Goal: Task Accomplishment & Management: Use online tool/utility

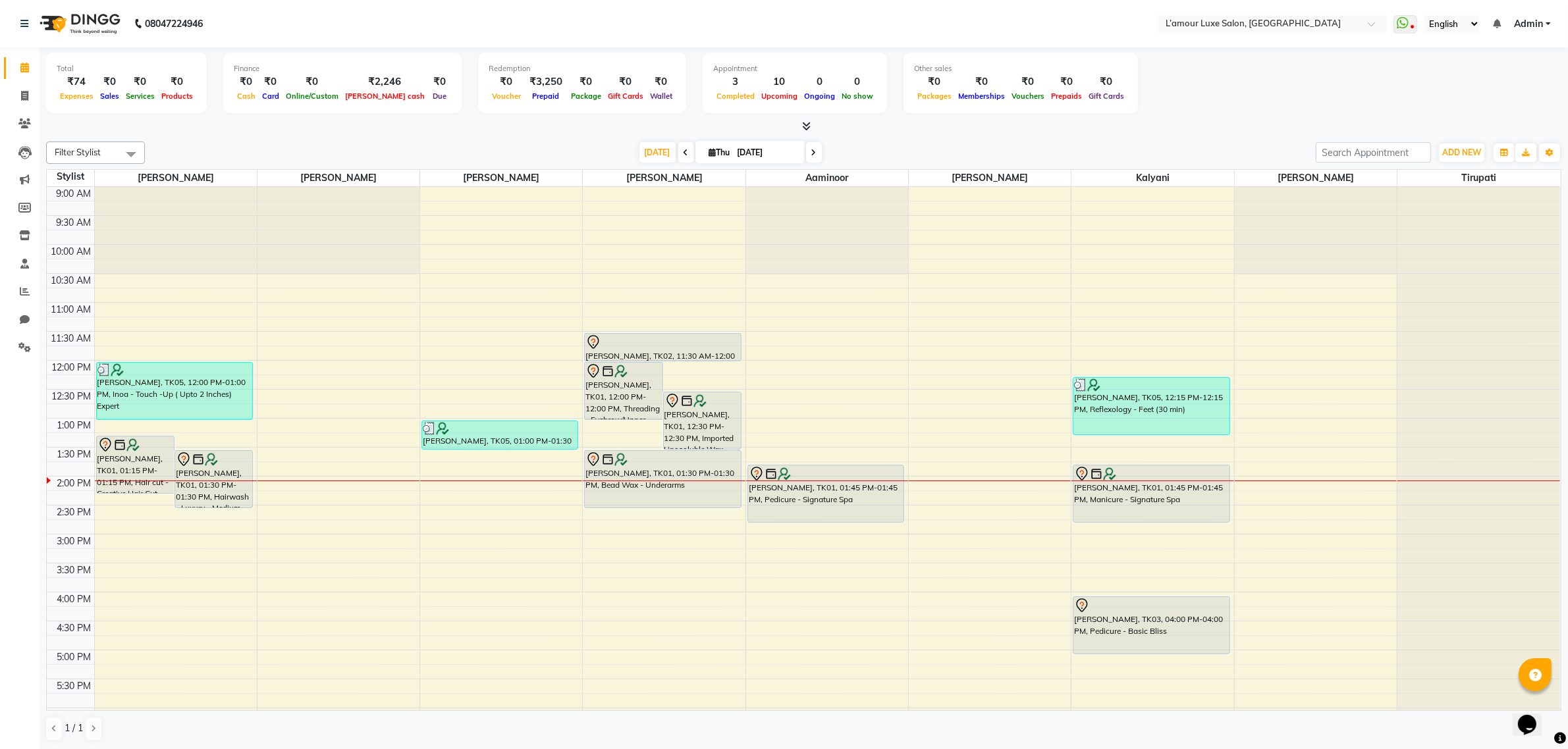
click at [526, 429] on div at bounding box center [500, 429] width 154 height 13
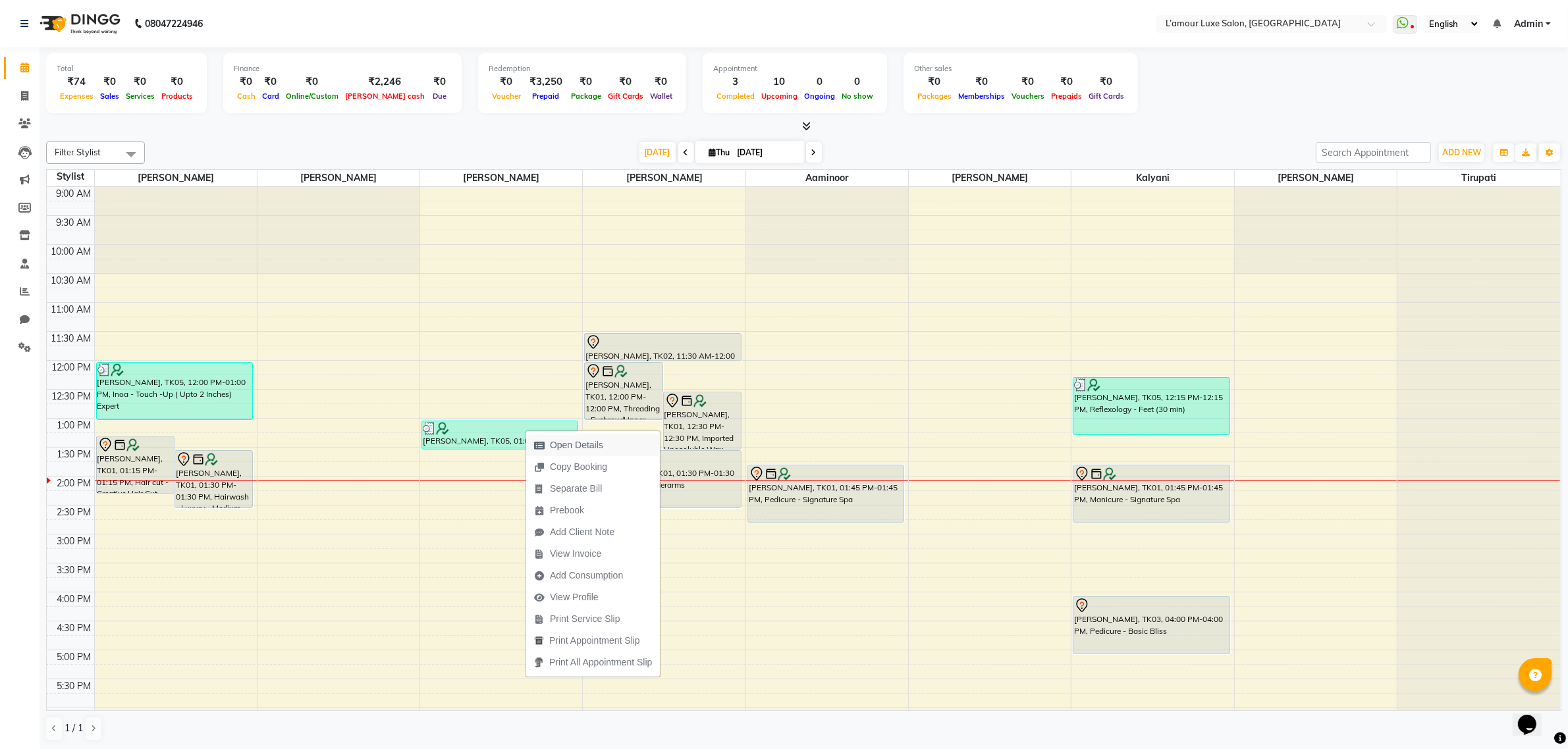
click at [575, 445] on span "Open Details" at bounding box center [576, 445] width 53 height 14
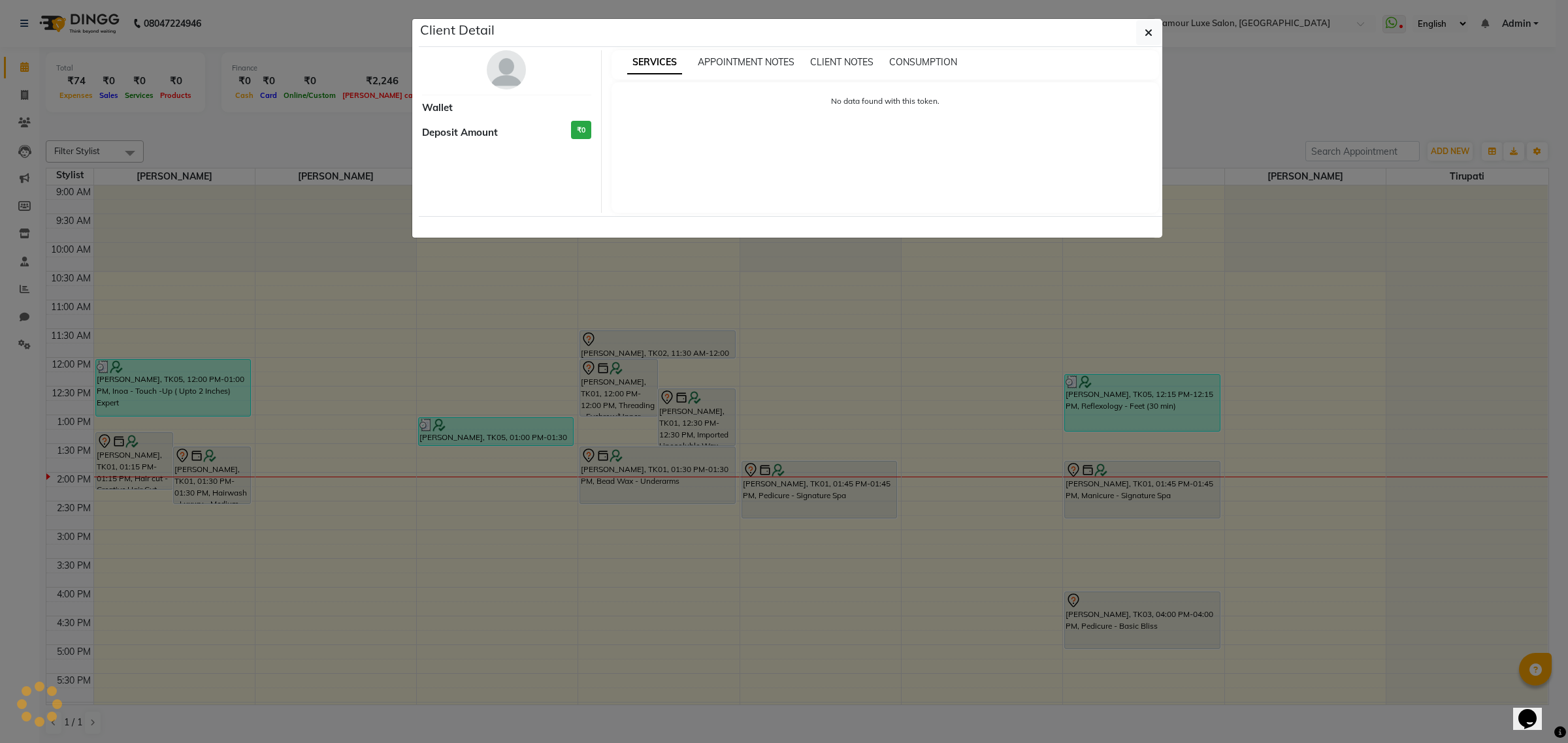
select select "3"
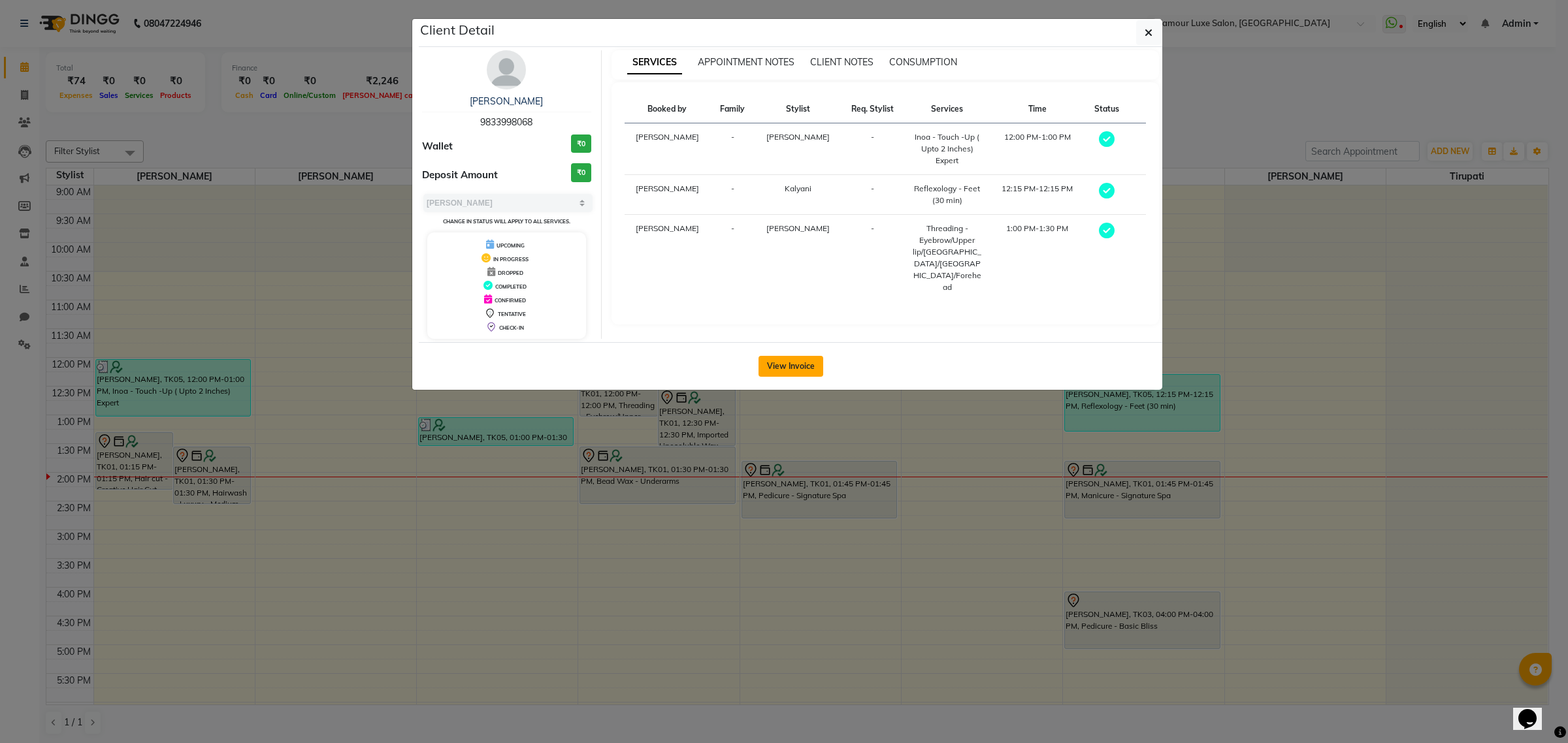
click at [796, 360] on button "View Invoice" at bounding box center [791, 367] width 65 height 21
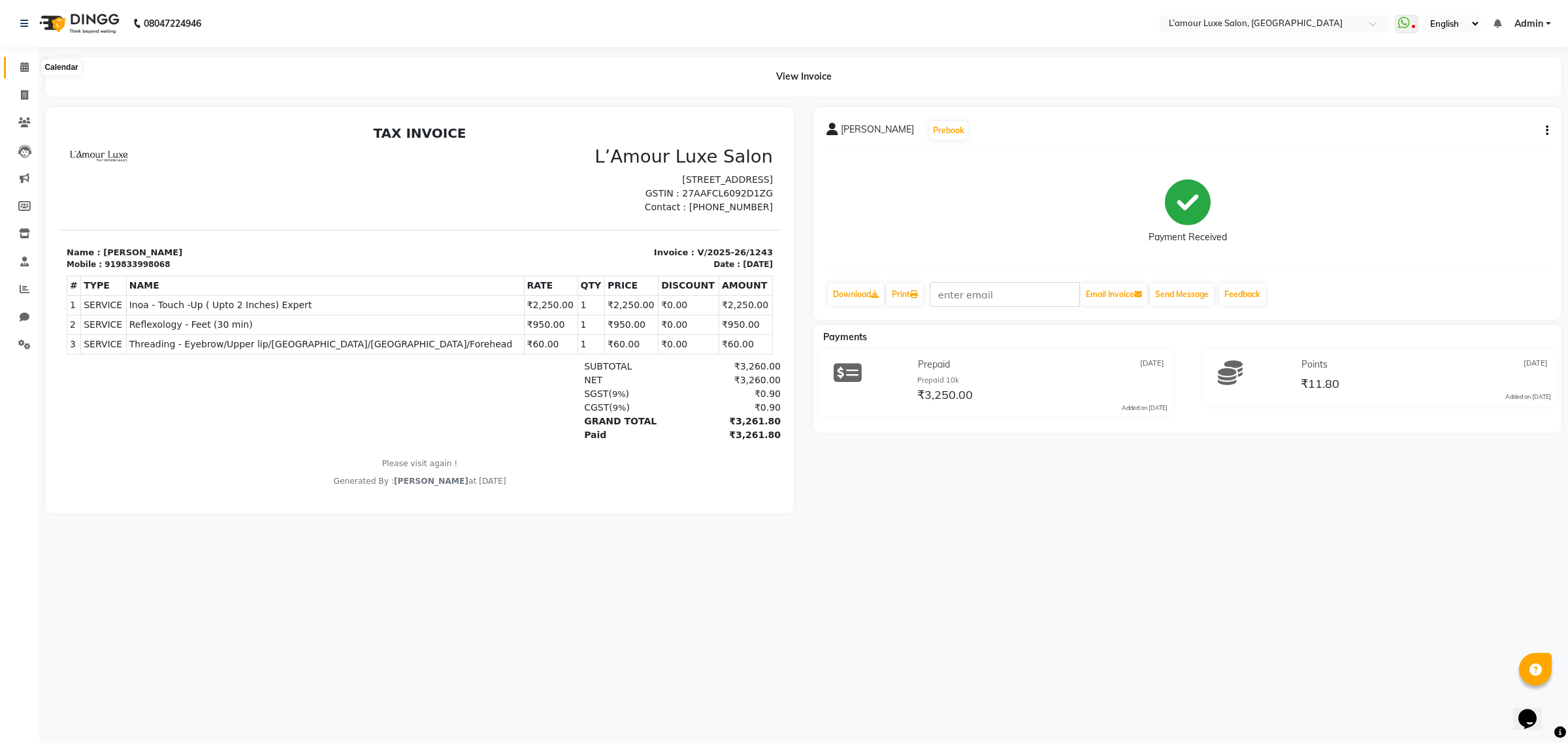
click at [26, 64] on icon at bounding box center [24, 67] width 8 height 10
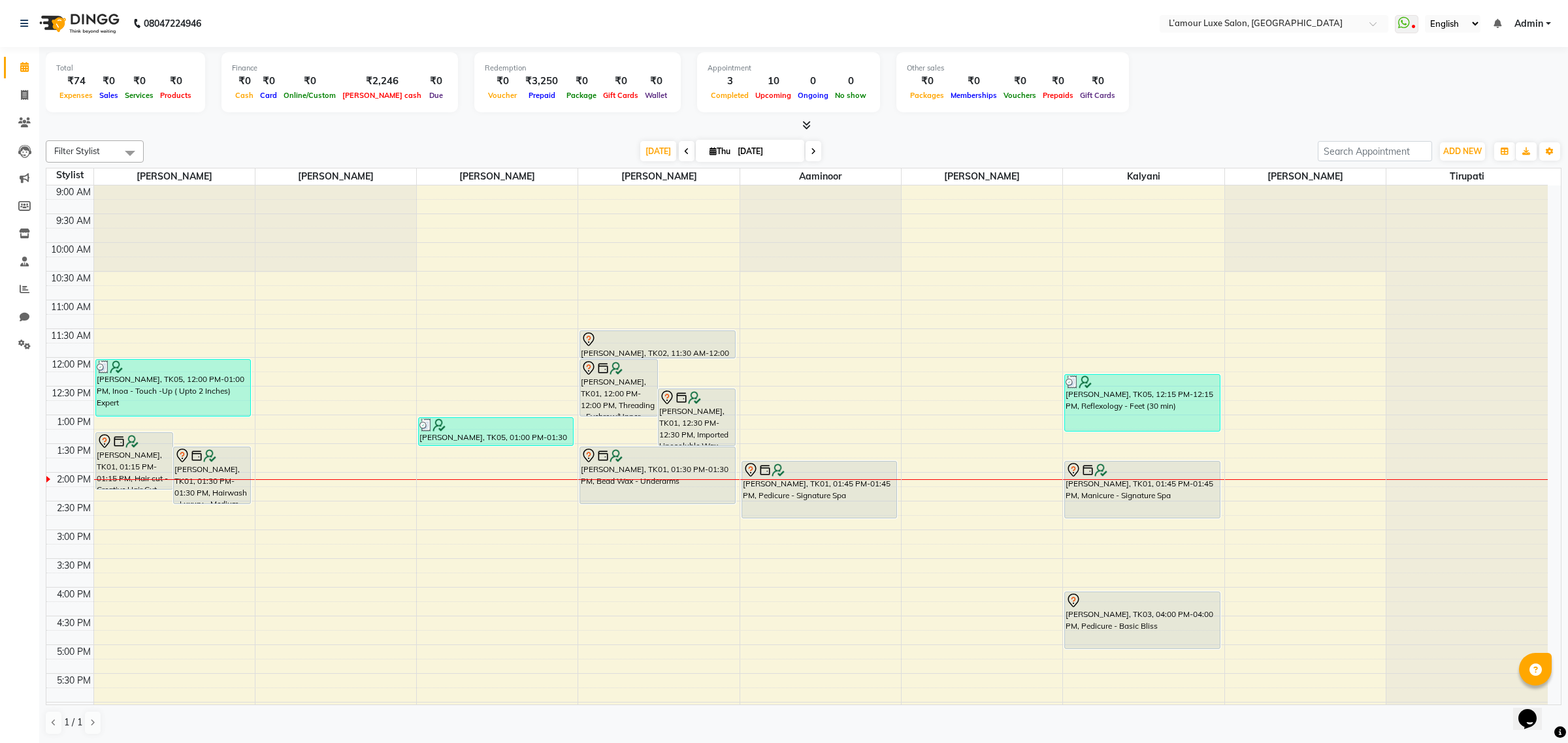
click at [802, 121] on icon at bounding box center [807, 125] width 8 height 10
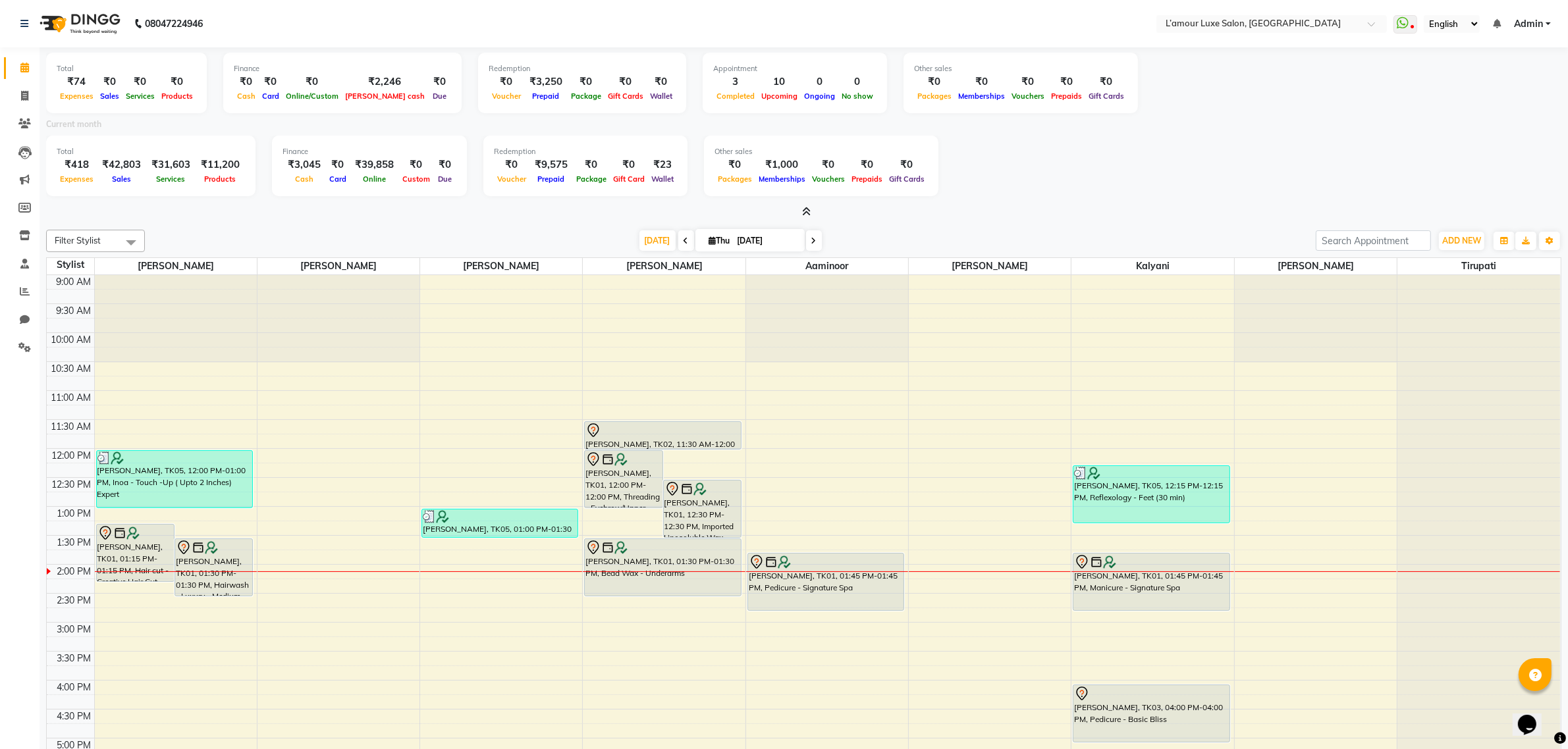
click at [807, 209] on icon at bounding box center [806, 211] width 8 height 10
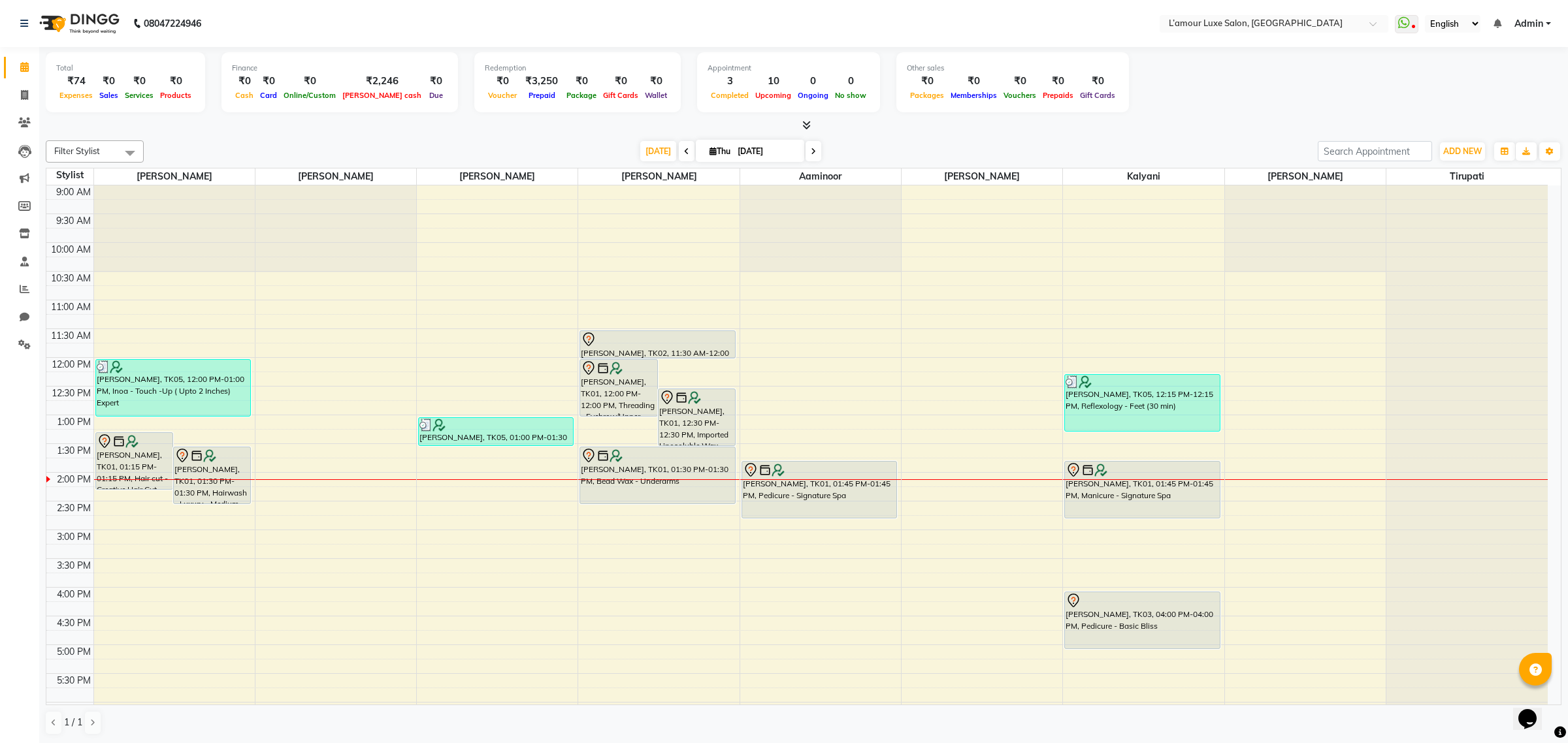
click at [808, 121] on icon at bounding box center [807, 125] width 8 height 10
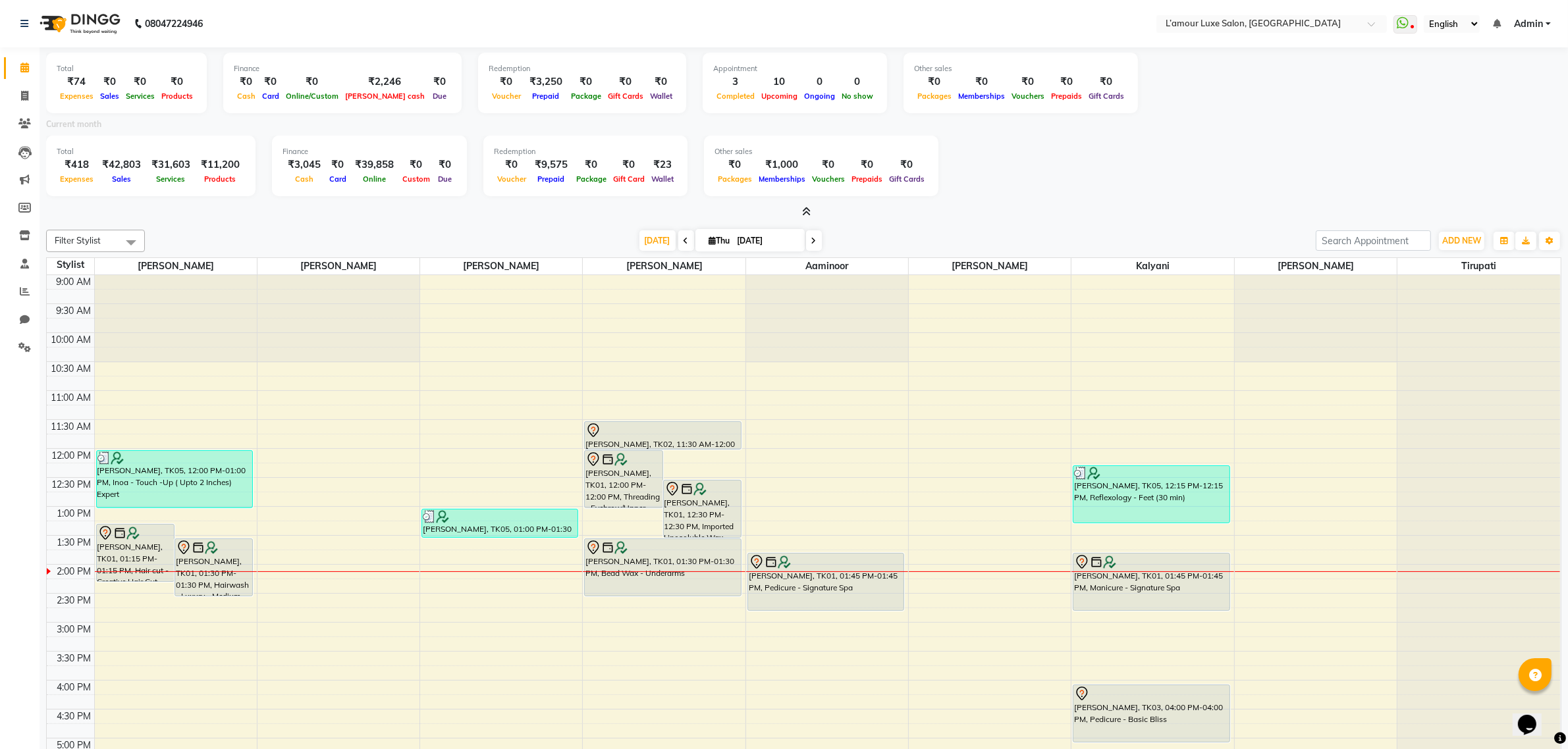
click at [803, 209] on icon at bounding box center [806, 211] width 8 height 10
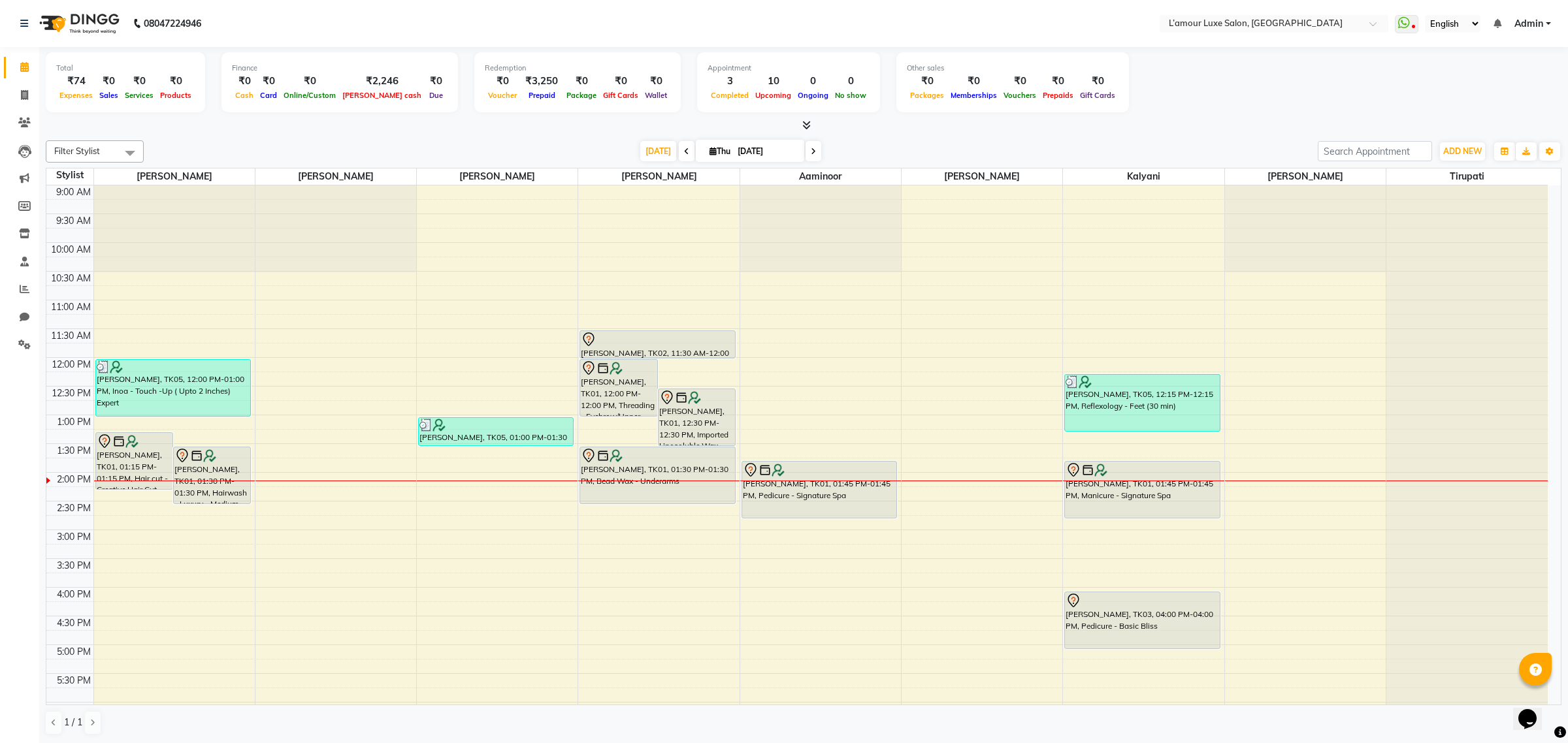
click at [811, 126] on div at bounding box center [804, 126] width 1516 height 14
click at [802, 128] on icon at bounding box center [807, 125] width 8 height 10
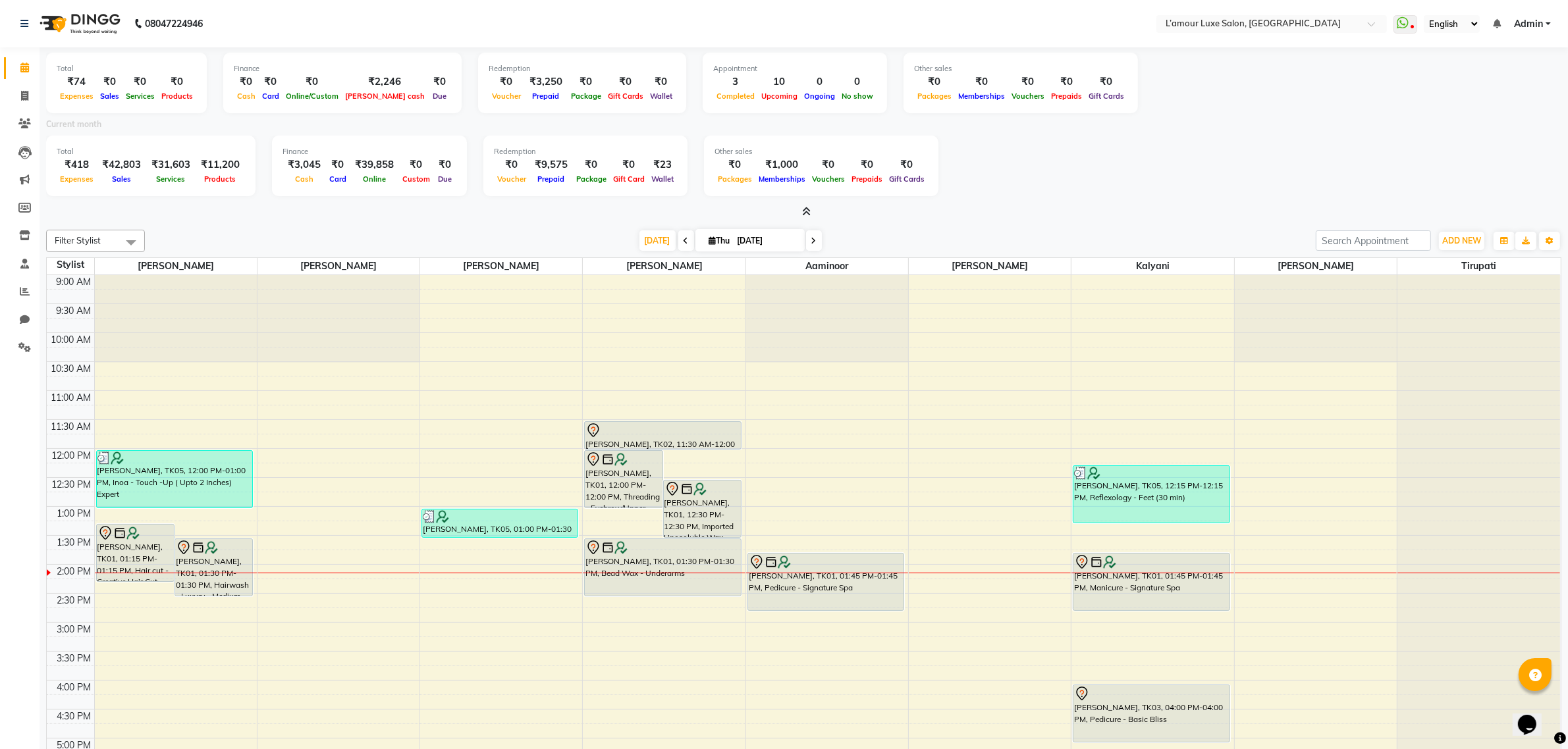
click at [802, 211] on icon at bounding box center [806, 211] width 8 height 10
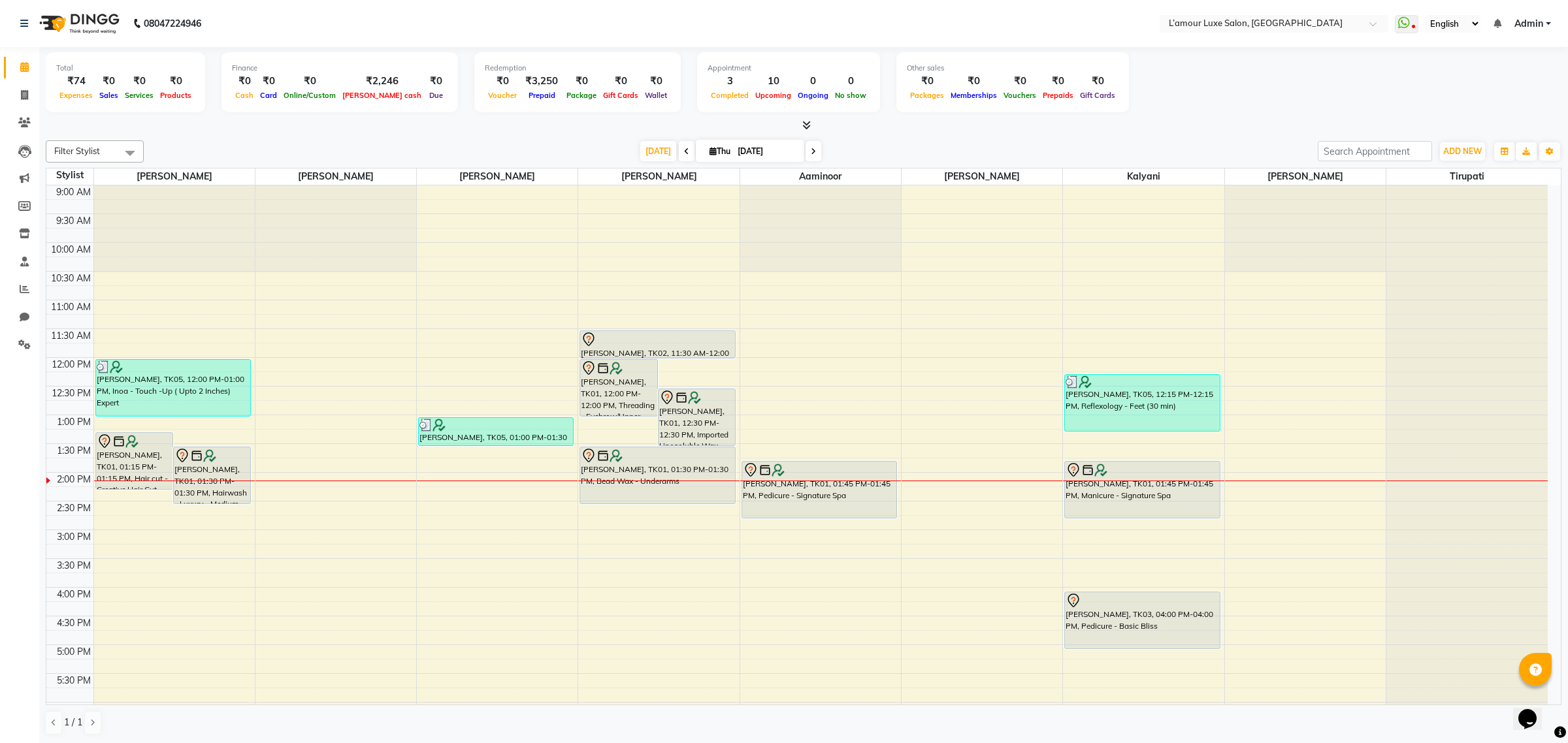
click at [805, 130] on icon at bounding box center [807, 125] width 8 height 10
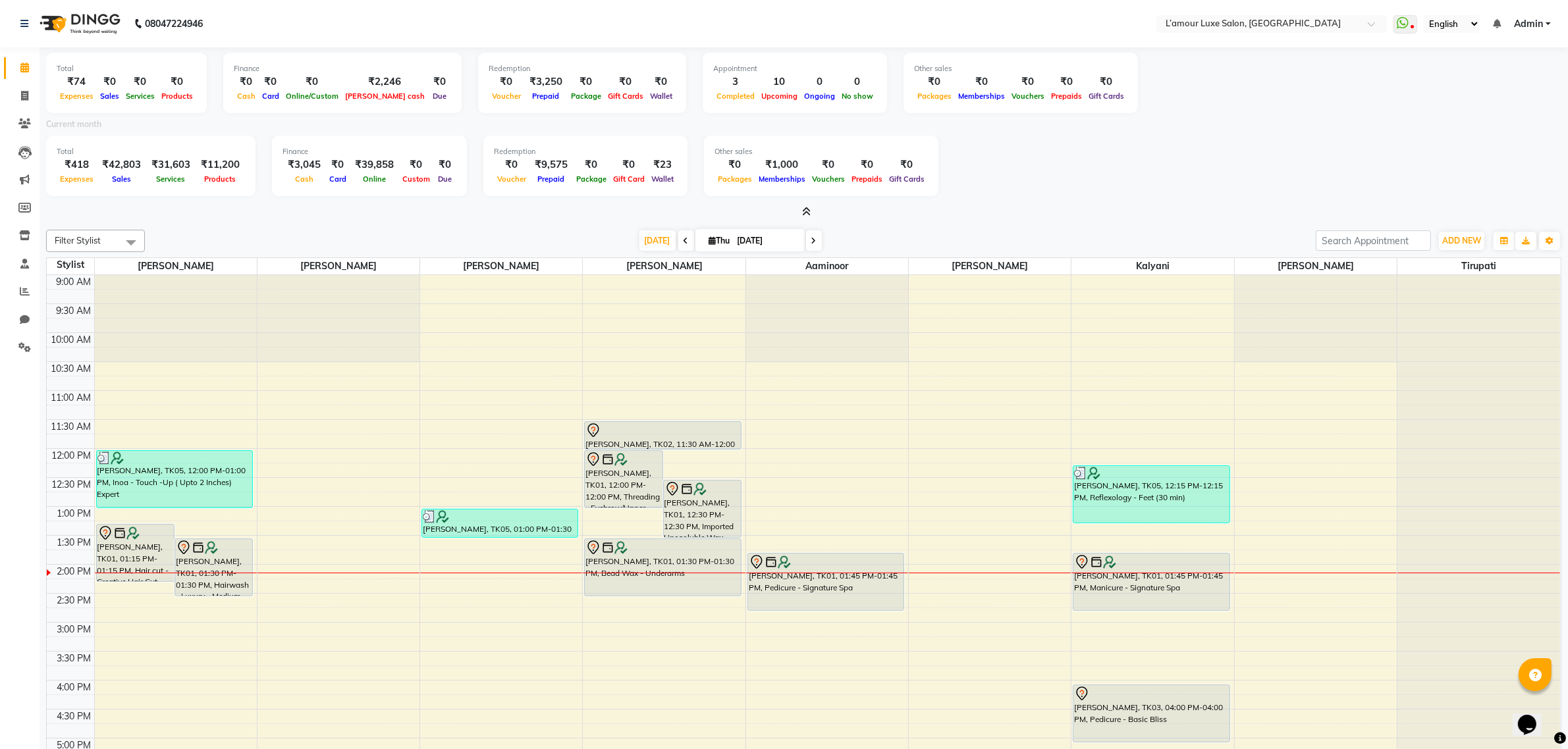
click at [808, 207] on icon at bounding box center [806, 211] width 8 height 10
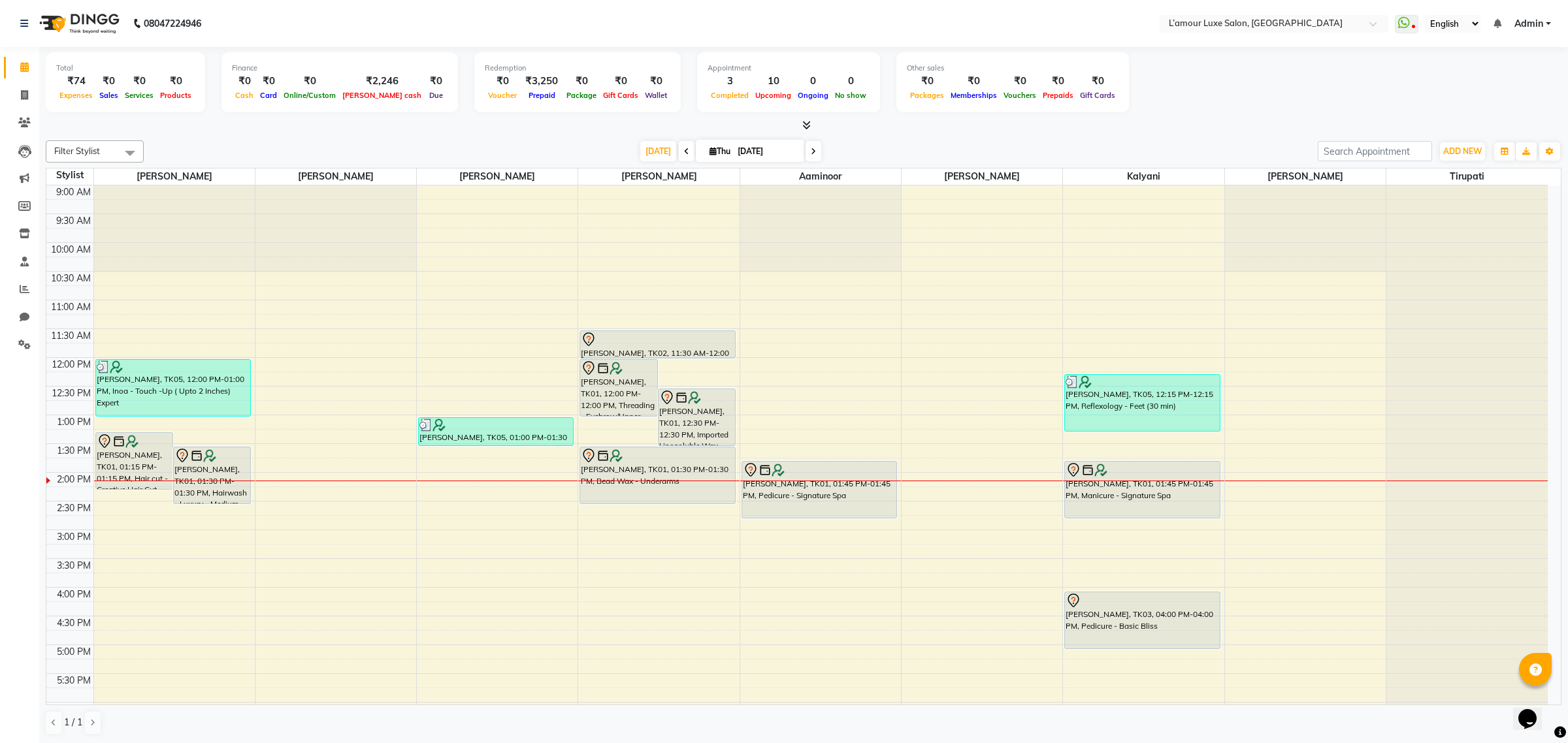
click at [950, 146] on div "Today Thu 04-09-2025" at bounding box center [731, 151] width 1161 height 20
click at [933, 139] on div "Filter Stylist Select All Shoeb Salmani Kalpesh Rukshana khan Rupali Aaminoor A…" at bounding box center [804, 438] width 1516 height 606
click at [810, 119] on span at bounding box center [804, 126] width 14 height 14
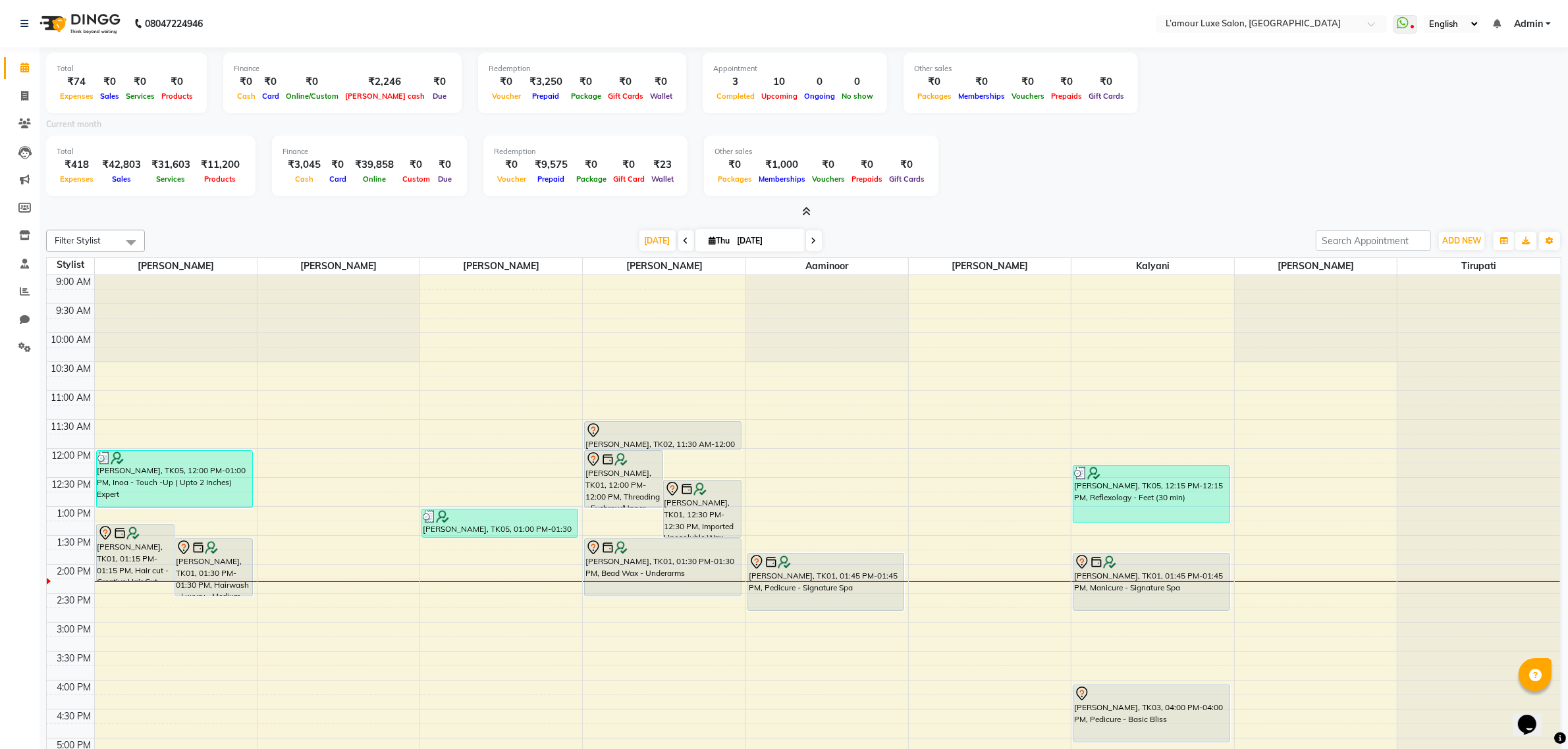
click at [808, 205] on span at bounding box center [804, 212] width 14 height 14
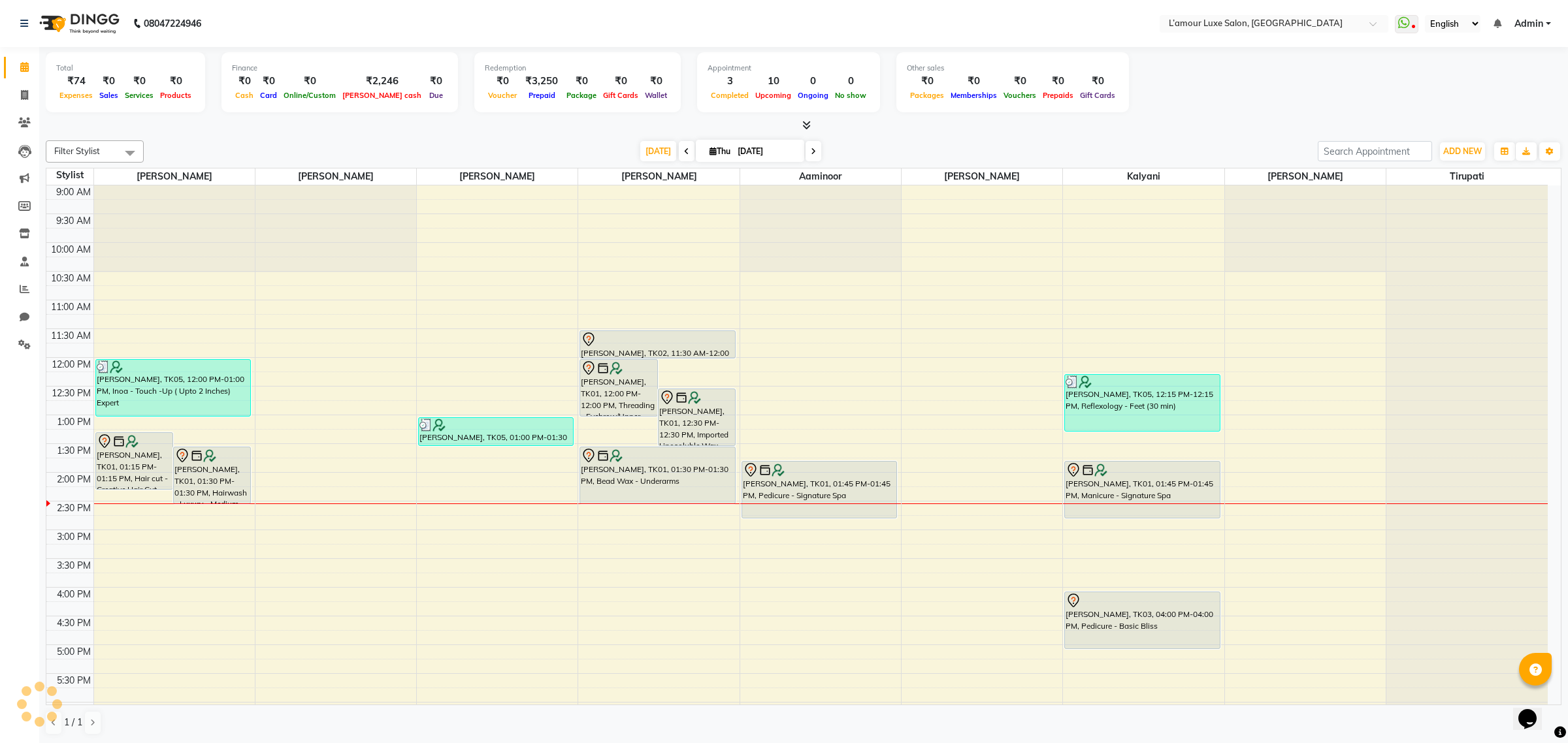
click at [1249, 107] on div "Total ₹74 Expenses ₹0 Sales ₹0 Services ₹0 Products Finance ₹0 Cash ₹0 Card ₹0 …" at bounding box center [804, 84] width 1516 height 64
click at [1212, 82] on div "Total ₹74 Expenses ₹0 Sales ₹0 Services ₹0 Products Finance ₹0 Cash ₹0 Card ₹0 …" at bounding box center [804, 84] width 1516 height 64
